Goal: Information Seeking & Learning: Learn about a topic

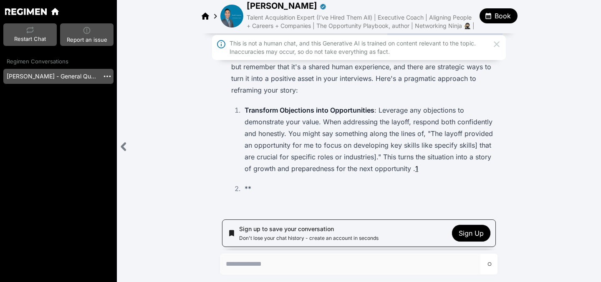
scroll to position [65, 0]
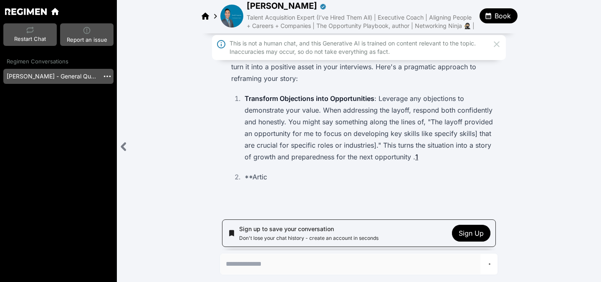
click at [50, 8] on icon at bounding box center [55, 12] width 10 height 10
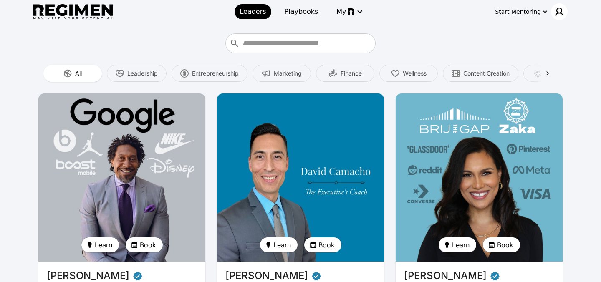
click at [559, 12] on img at bounding box center [559, 12] width 10 height 10
click at [546, 30] on span "Log In" at bounding box center [544, 29] width 20 height 8
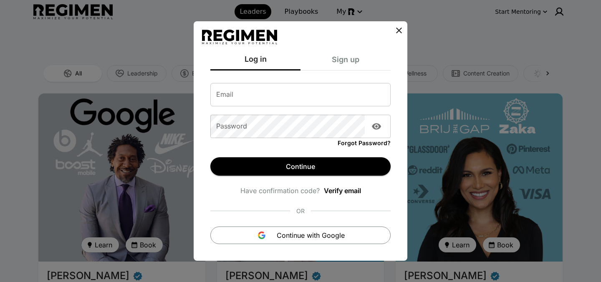
type input "**********"
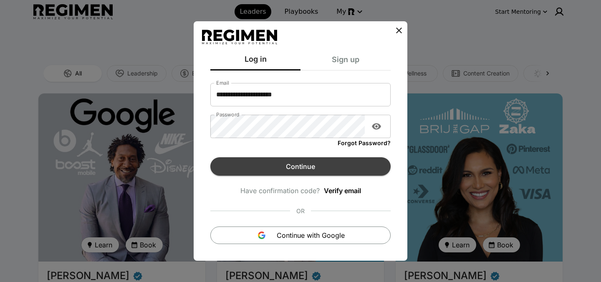
click at [297, 163] on button "Continue" at bounding box center [300, 166] width 180 height 18
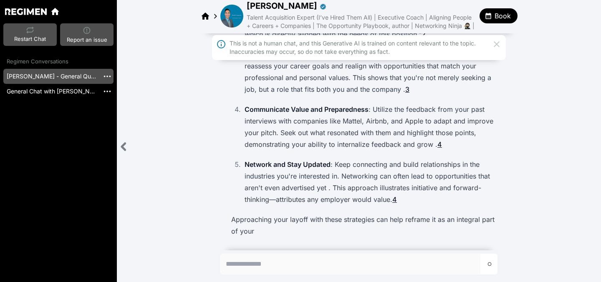
scroll to position [348, 0]
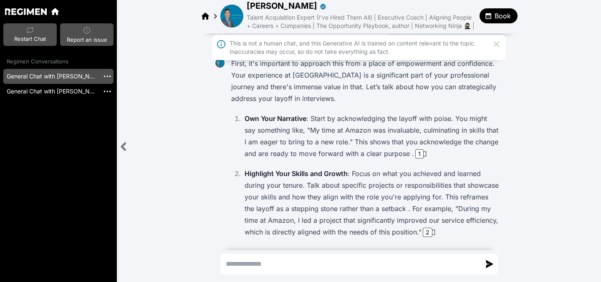
scroll to position [91, 0]
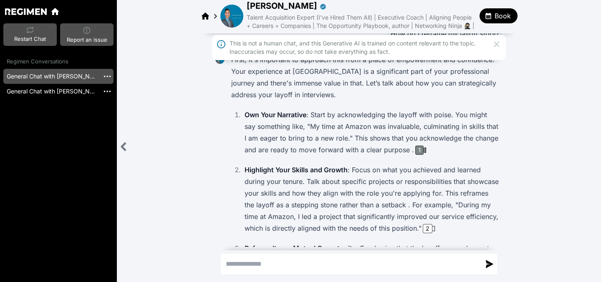
click at [418, 155] on div "1" at bounding box center [419, 150] width 8 height 9
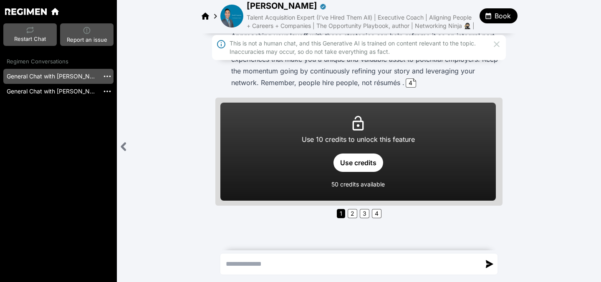
scroll to position [477, 0]
click at [324, 267] on textarea "Send a message" at bounding box center [350, 264] width 259 height 20
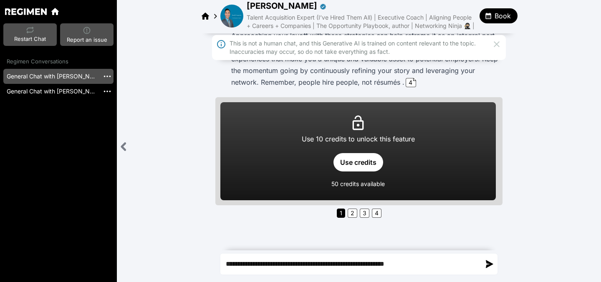
type textarea "**********"
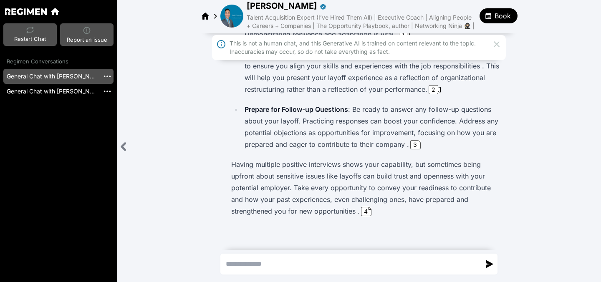
scroll to position [819, 0]
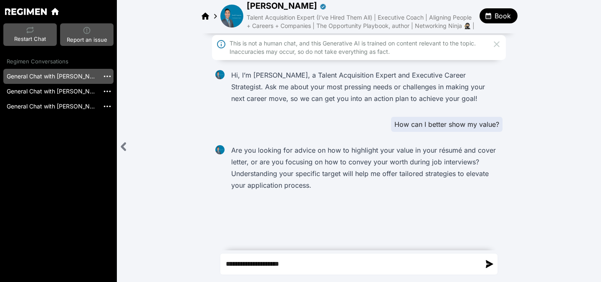
type textarea "**********"
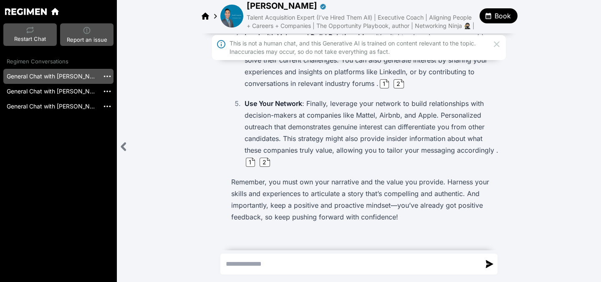
scroll to position [493, 0]
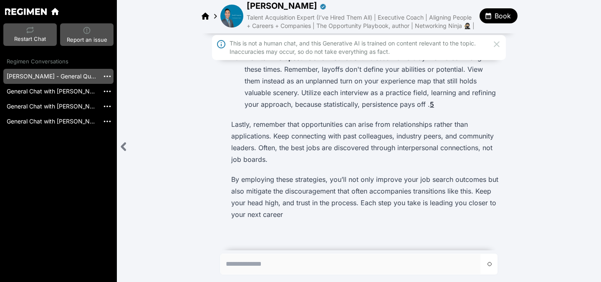
scroll to position [426, 0]
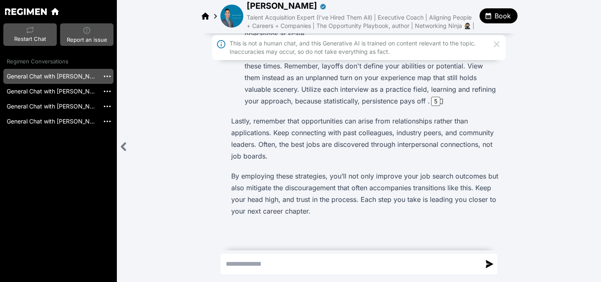
scroll to position [426, 0]
click at [55, 10] on icon at bounding box center [55, 11] width 8 height 7
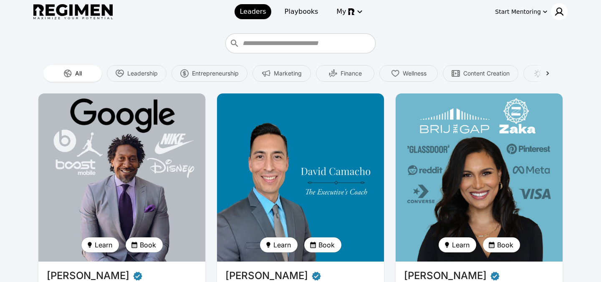
click at [559, 13] on img at bounding box center [559, 12] width 10 height 10
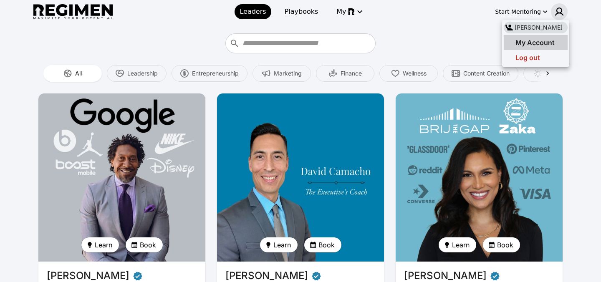
click at [548, 43] on span "My Account" at bounding box center [534, 42] width 39 height 8
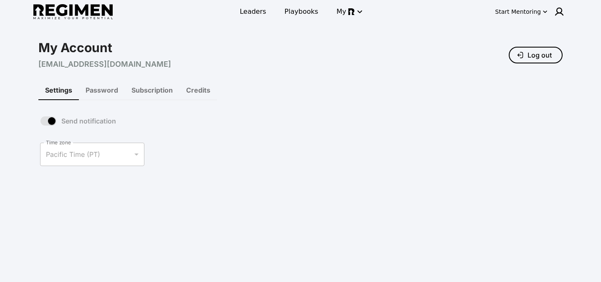
click at [104, 92] on button "Password" at bounding box center [102, 90] width 46 height 20
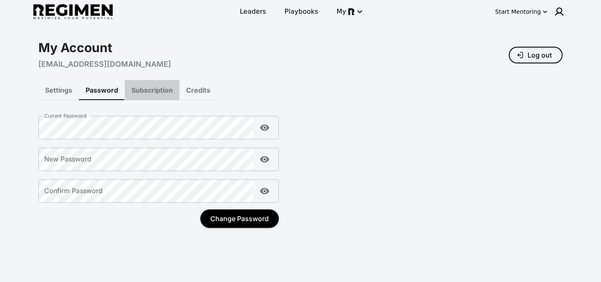
click at [146, 92] on button "Subscription" at bounding box center [152, 90] width 55 height 20
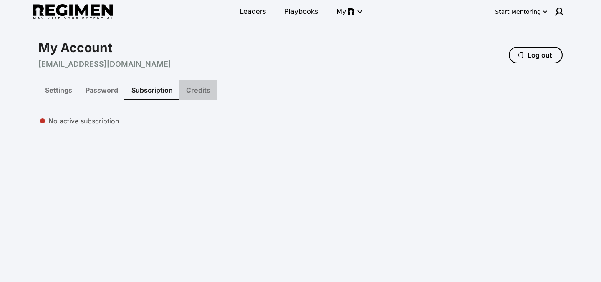
click at [186, 91] on button "Credits" at bounding box center [198, 90] width 38 height 20
click at [562, 10] on img at bounding box center [559, 12] width 10 height 10
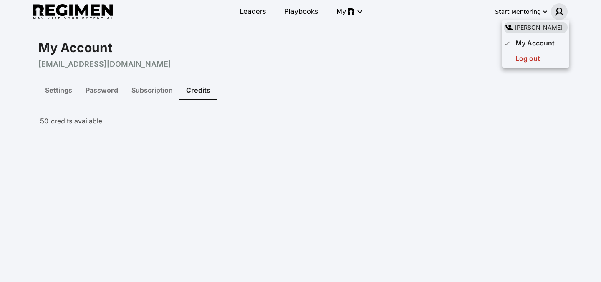
click at [529, 11] on div at bounding box center [300, 141] width 601 height 282
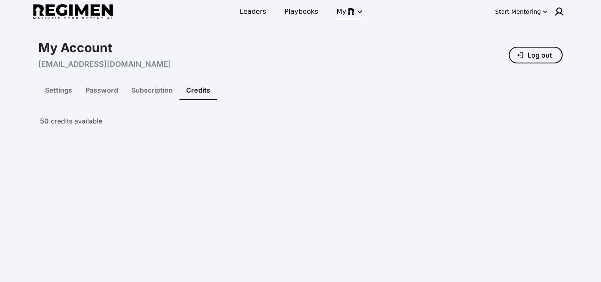
click at [355, 11] on icon "button" at bounding box center [360, 12] width 10 height 10
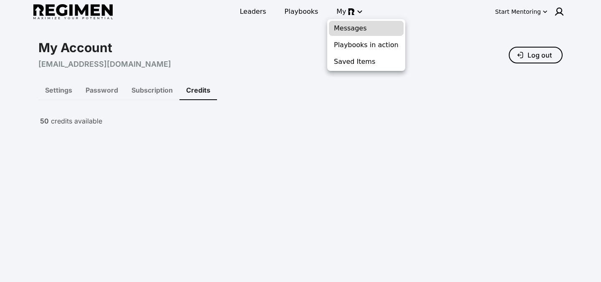
click at [358, 30] on span "Messages" at bounding box center [366, 28] width 65 height 10
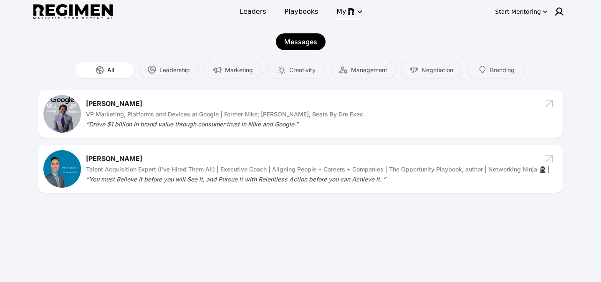
click at [355, 13] on icon "button" at bounding box center [360, 12] width 10 height 10
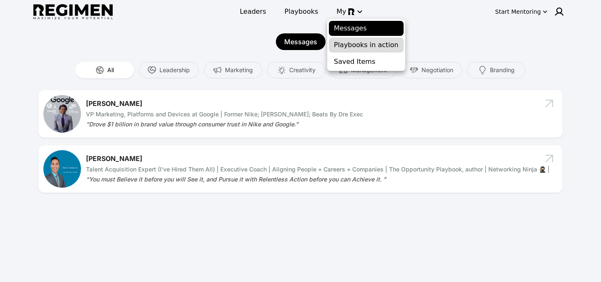
click at [356, 45] on span "Playbooks in action" at bounding box center [366, 45] width 65 height 10
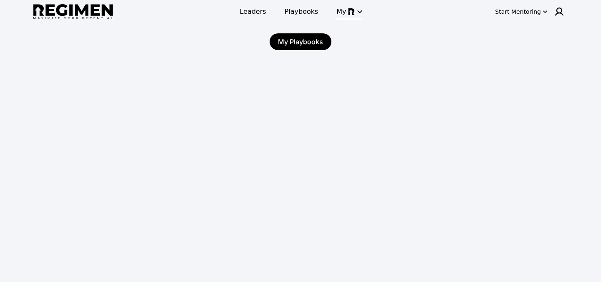
click at [355, 13] on icon "button" at bounding box center [360, 12] width 10 height 10
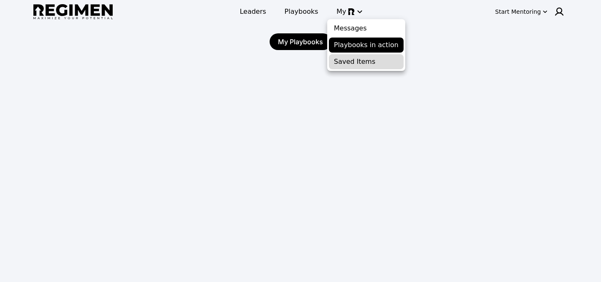
click at [347, 63] on span "Saved Items" at bounding box center [366, 62] width 65 height 10
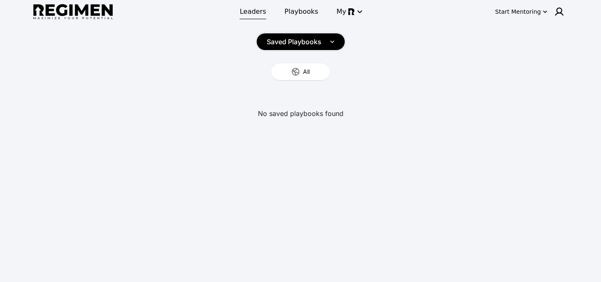
click at [254, 11] on span "Leaders" at bounding box center [252, 12] width 26 height 10
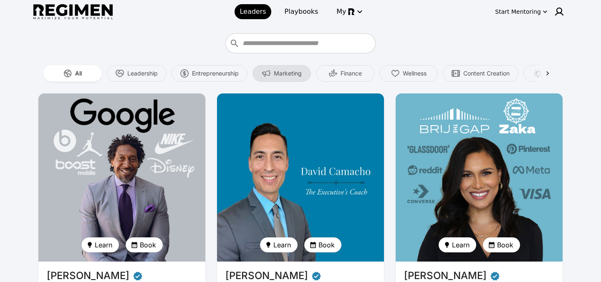
click at [292, 72] on span "Marketing" at bounding box center [288, 73] width 28 height 8
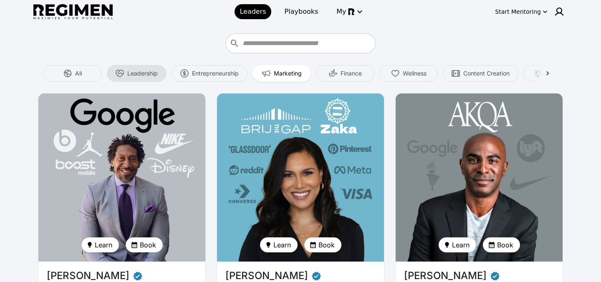
click at [155, 72] on span "Leadership" at bounding box center [142, 73] width 30 height 8
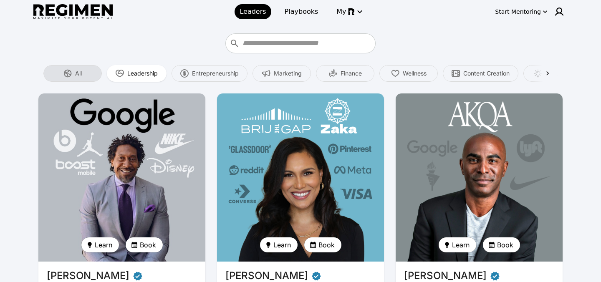
click at [77, 73] on span "All" at bounding box center [78, 73] width 7 height 8
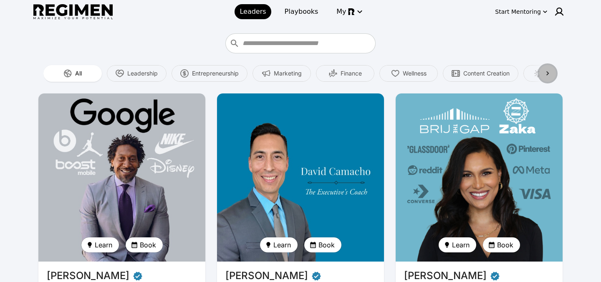
click at [547, 73] on icon at bounding box center [547, 73] width 8 height 8
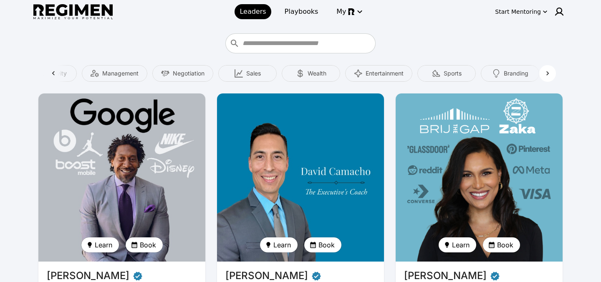
click at [547, 73] on icon at bounding box center [547, 73] width 8 height 8
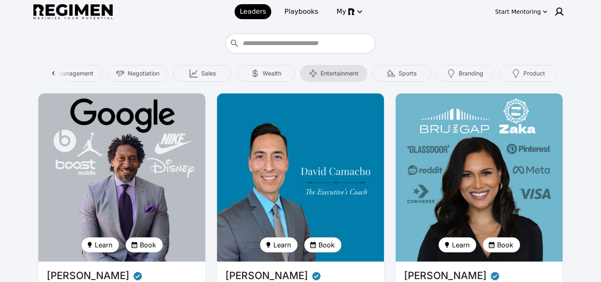
click at [333, 72] on span "Entertainment" at bounding box center [339, 73] width 38 height 8
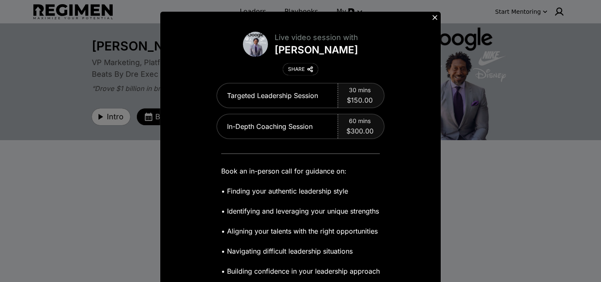
click at [434, 16] on icon at bounding box center [434, 17] width 5 height 5
